Goal: Task Accomplishment & Management: Use online tool/utility

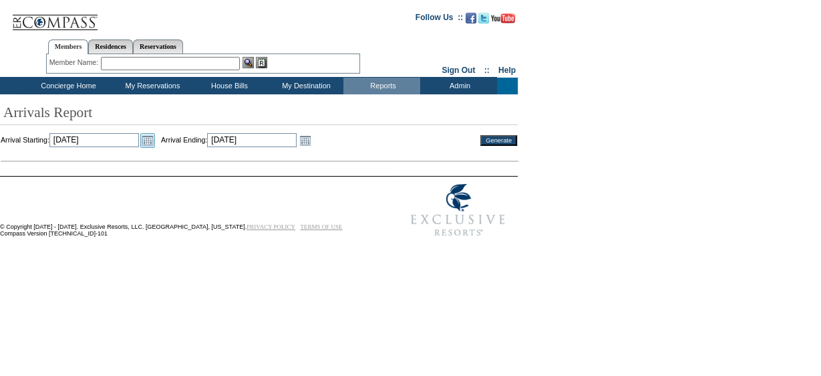
click at [155, 140] on link "Open the calendar popup." at bounding box center [147, 140] width 15 height 15
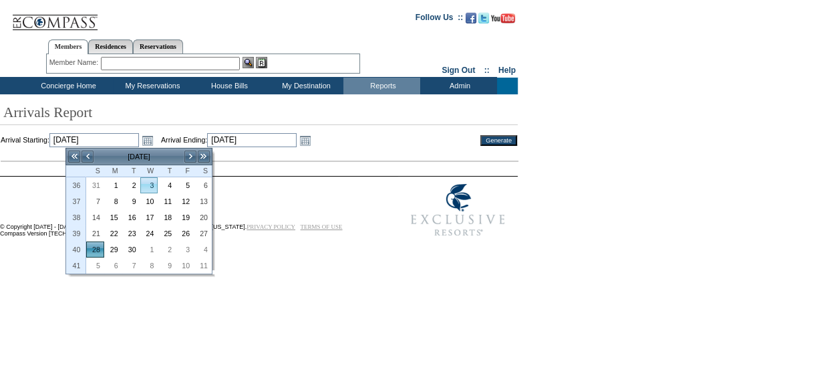
click at [152, 186] on link "3" at bounding box center [149, 185] width 17 height 15
type input "2025-09-03"
type input "9/3/2025"
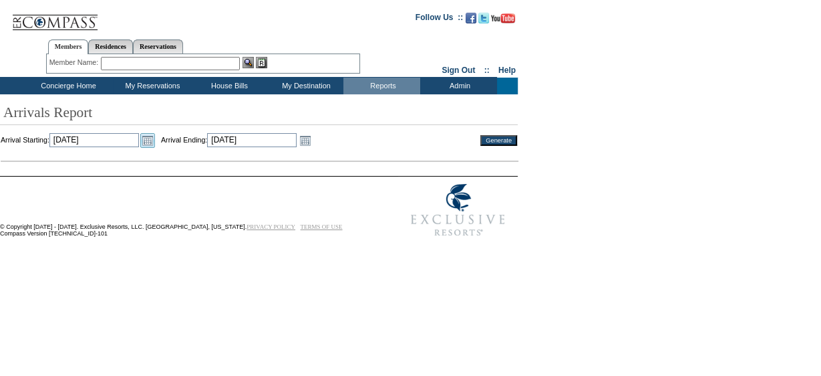
click at [155, 144] on link "Open the calendar popup." at bounding box center [147, 140] width 15 height 15
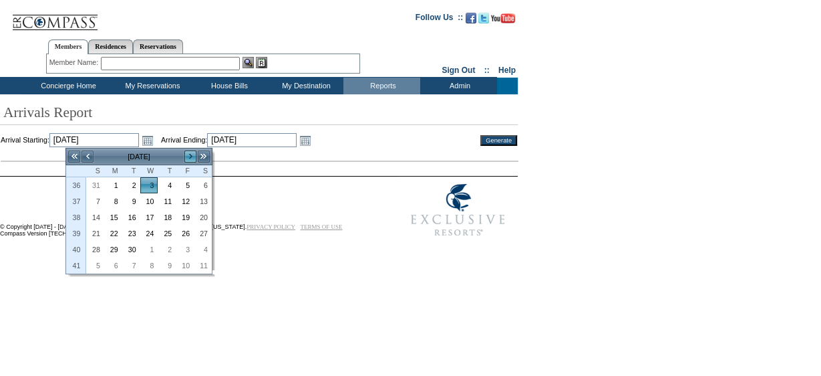
click at [184, 155] on link ">" at bounding box center [190, 156] width 13 height 13
click at [90, 154] on link "<" at bounding box center [87, 156] width 13 height 13
click at [190, 152] on link ">" at bounding box center [190, 156] width 13 height 13
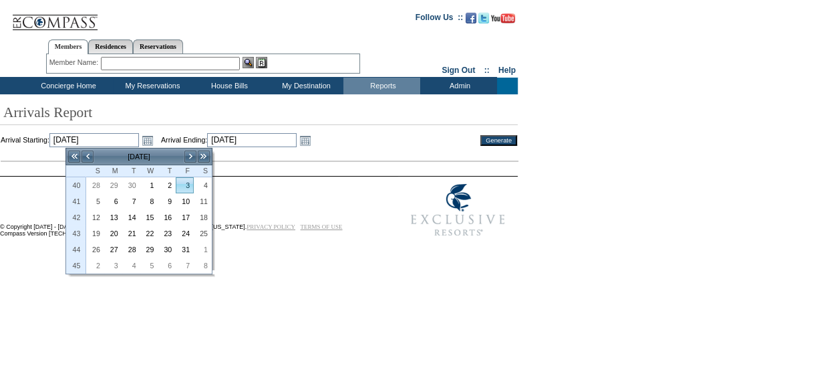
click at [186, 184] on link "3" at bounding box center [184, 185] width 17 height 15
type input "[DATE]"
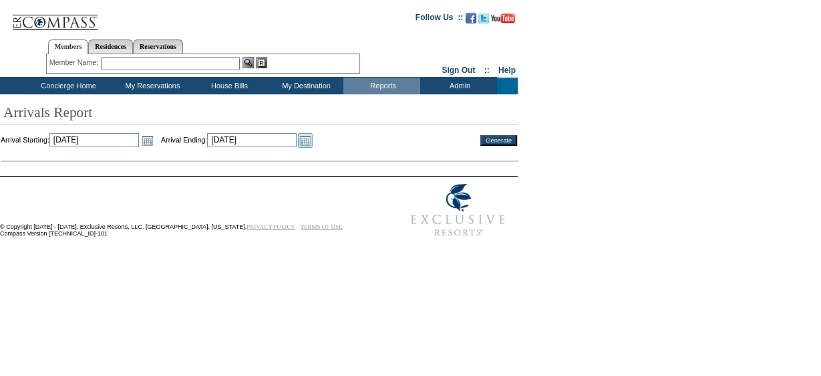
click at [313, 141] on link "Open the calendar popup." at bounding box center [305, 140] width 15 height 15
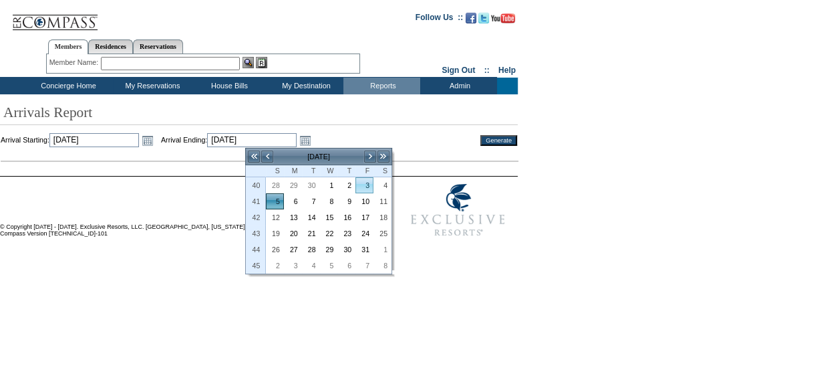
click at [367, 184] on link "3" at bounding box center [364, 185] width 17 height 15
type input "[DATE]"
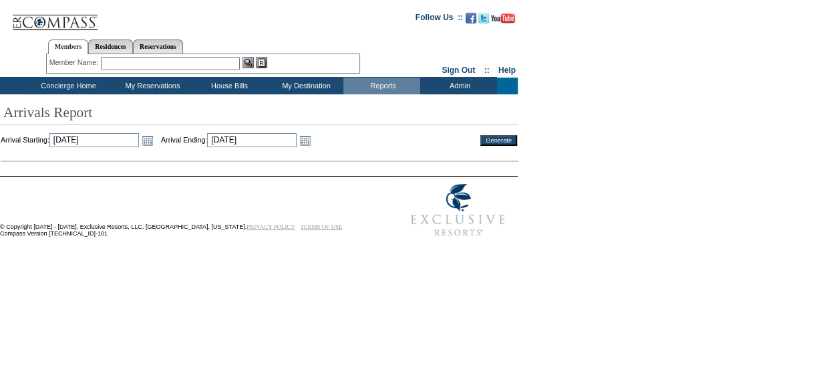
click at [502, 142] on input "Generate" at bounding box center [499, 140] width 37 height 11
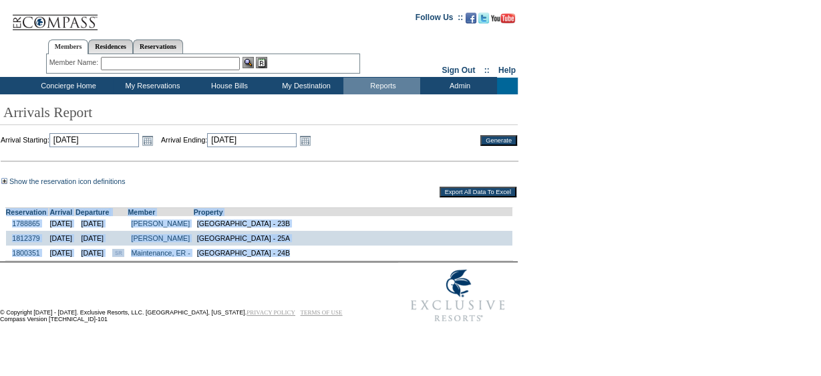
drag, startPoint x: 0, startPoint y: 209, endPoint x: 324, endPoint y: 253, distance: 326.5
click at [324, 253] on td "Reservation Arrival Departure Member Property 1788865 [DATE] [DATE] [PERSON_NAM…" at bounding box center [259, 229] width 517 height 61
copy td "Reservation Arrival Departure Member Property 1788865 [DATE] [DATE] [PERSON_NAM…"
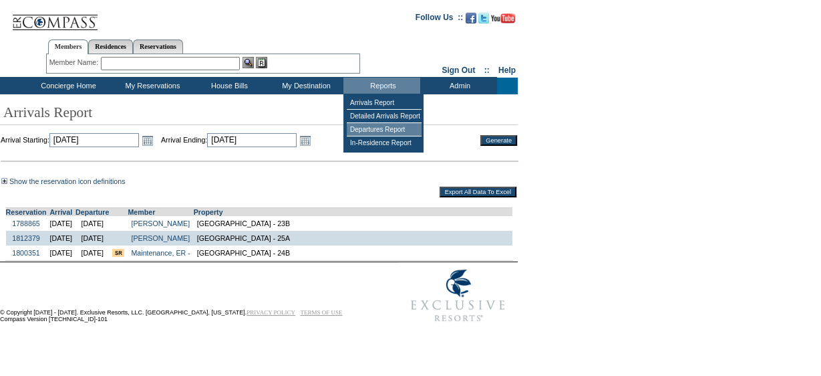
click at [369, 128] on td "Departures Report" at bounding box center [384, 129] width 75 height 13
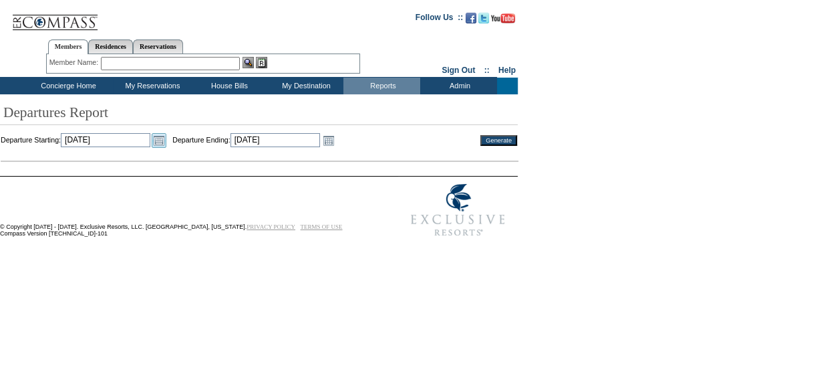
click at [166, 143] on link "Open the calendar popup." at bounding box center [159, 140] width 15 height 15
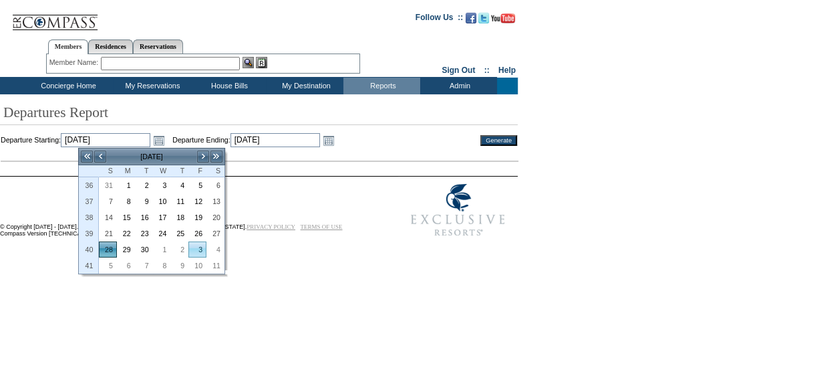
click at [192, 245] on link "3" at bounding box center [197, 249] width 17 height 15
type input "[DATE]"
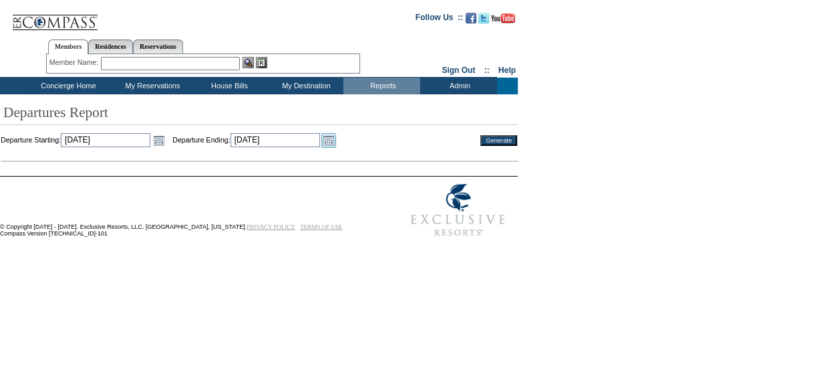
click at [336, 141] on link "Open the calendar popup." at bounding box center [329, 140] width 15 height 15
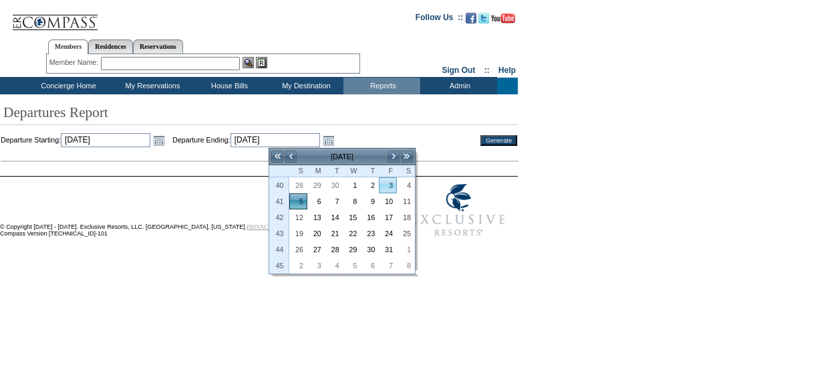
click at [386, 184] on link "3" at bounding box center [388, 185] width 17 height 15
type input "[DATE]"
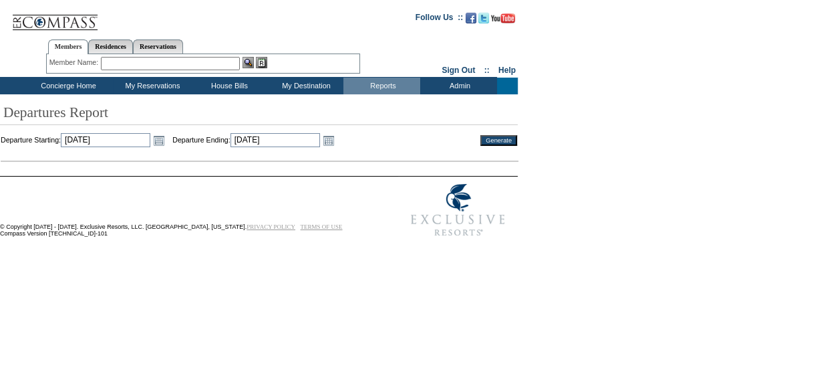
click at [499, 137] on input "Generate" at bounding box center [499, 140] width 37 height 11
